Goal: Task Accomplishment & Management: Use online tool/utility

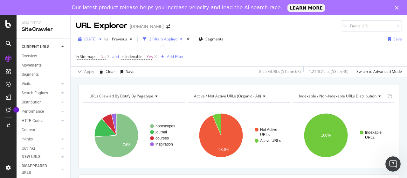
click at [86, 36] on div "[DATE]" at bounding box center [90, 39] width 29 height 10
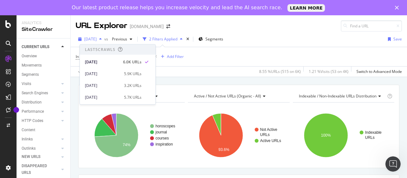
click at [88, 39] on span "[DATE]" at bounding box center [90, 38] width 12 height 5
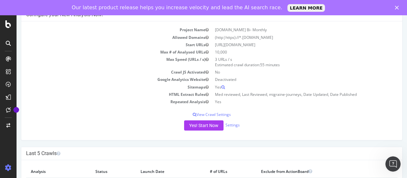
scroll to position [64, 0]
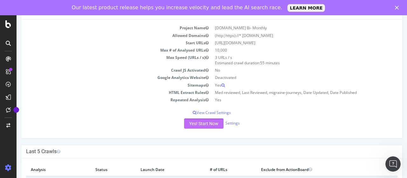
click at [203, 122] on button "Yes! Start Now" at bounding box center [203, 123] width 39 height 10
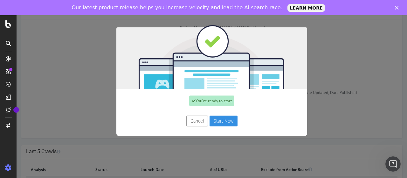
click at [229, 122] on button "Start Now" at bounding box center [223, 120] width 28 height 11
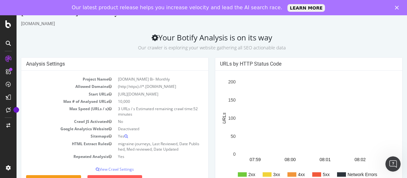
scroll to position [15, 0]
